Goal: Use online tool/utility: Utilize a website feature to perform a specific function

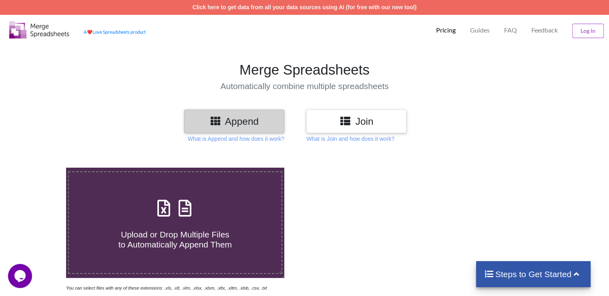
click at [181, 212] on icon at bounding box center [185, 203] width 20 height 17
click at [42, 167] on input "Upload or Drop Multiple Files to Automatically Append Them" at bounding box center [42, 167] width 0 height 0
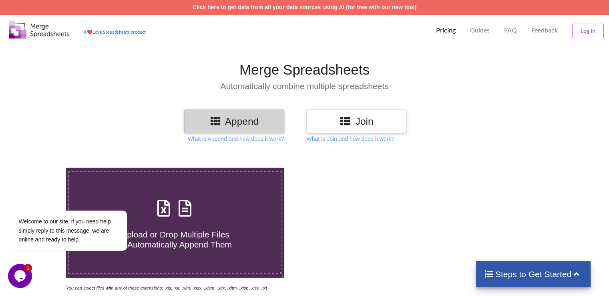
type input "C:\fakepath\dataset_crawler-google-places_2025-09-09_[PHONE_NUMBER].xlsx"
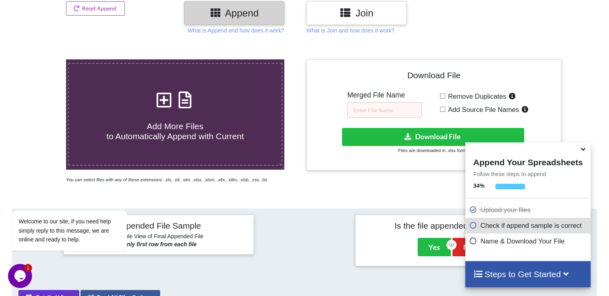
scroll to position [108, 0]
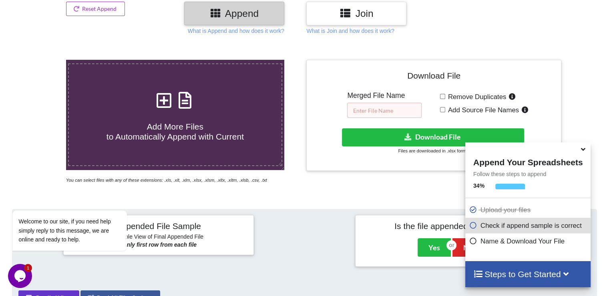
click at [370, 109] on input "text" at bounding box center [384, 110] width 74 height 15
click at [364, 110] on input "Spainish STR leads" at bounding box center [384, 110] width 74 height 15
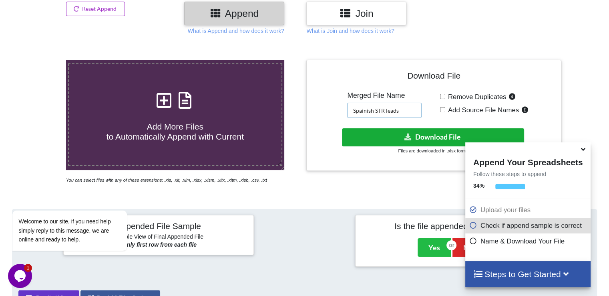
type input "Spainish STR leads"
click at [374, 130] on button "Download File" at bounding box center [433, 137] width 182 height 18
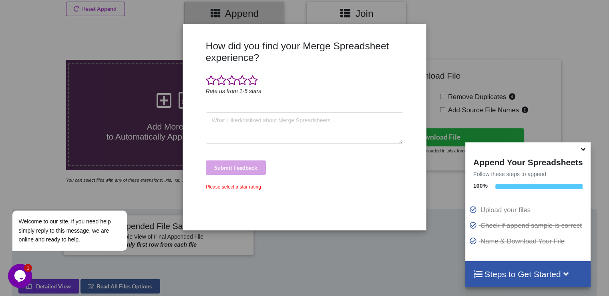
click at [358, 235] on div "How did you find your Merge Spreadsheet experience? Rate us from 1-5 stars Subm…" at bounding box center [304, 148] width 609 height 296
click at [355, 261] on div "How did you find your Merge Spreadsheet experience? Rate us from 1-5 stars Subm…" at bounding box center [304, 148] width 609 height 296
click at [429, 42] on div "How did you find your Merge Spreadsheet experience? Rate us from 1-5 stars Subm…" at bounding box center [304, 148] width 609 height 296
click at [245, 77] on span at bounding box center [242, 80] width 10 height 11
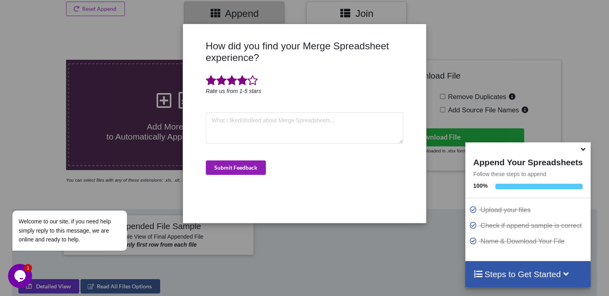
click at [246, 165] on button "Submit Feedback" at bounding box center [236, 167] width 60 height 14
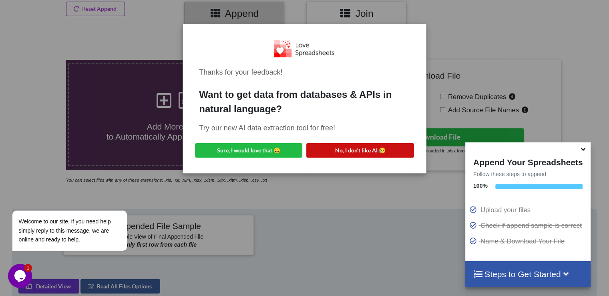
click at [319, 148] on button "No, I don't like AI 😥" at bounding box center [359, 150] width 107 height 14
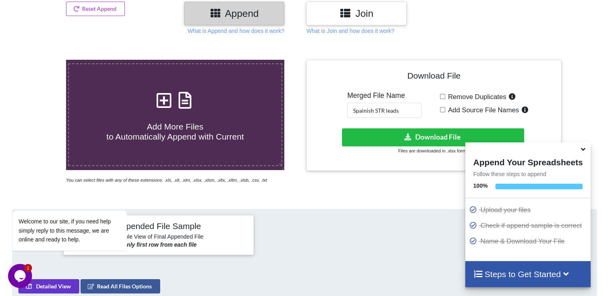
click at [444, 95] on input "Remove Duplicates" at bounding box center [442, 96] width 5 height 5
checkbox input "true"
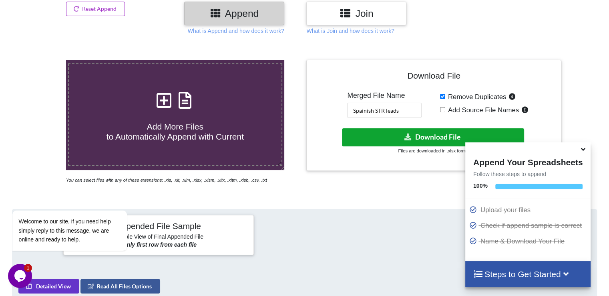
click at [428, 135] on button "Download File" at bounding box center [433, 137] width 182 height 18
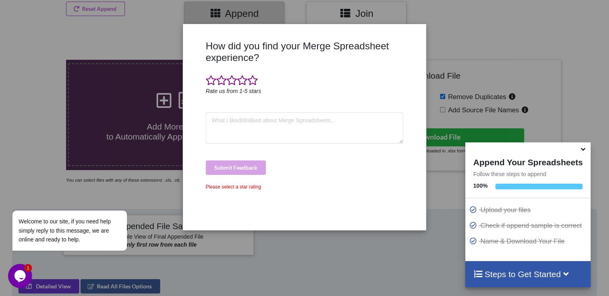
click at [416, 31] on div "How did you find your Merge Spreadsheet experience? Rate us from 1-5 stars Subm…" at bounding box center [304, 126] width 242 height 193
click at [241, 80] on span at bounding box center [242, 80] width 10 height 11
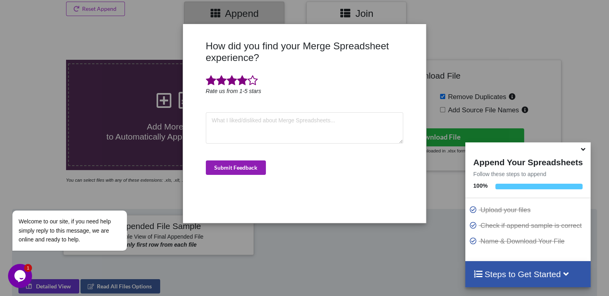
click at [249, 167] on button "Submit Feedback" at bounding box center [236, 167] width 60 height 14
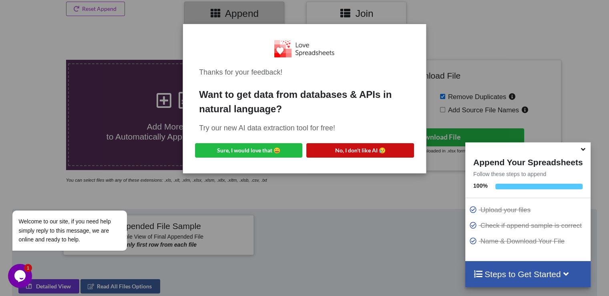
click at [334, 150] on button "No, I don't like AI 😥" at bounding box center [359, 150] width 107 height 14
